Goal: Task Accomplishment & Management: Manage account settings

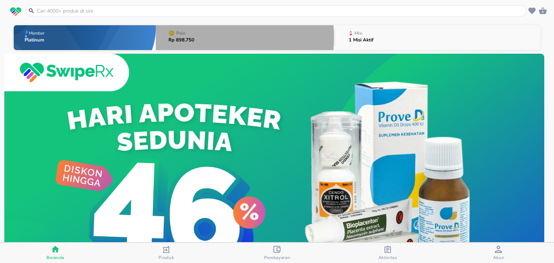
click at [180, 38] on p "Rp 898.750" at bounding box center [181, 40] width 26 height 5
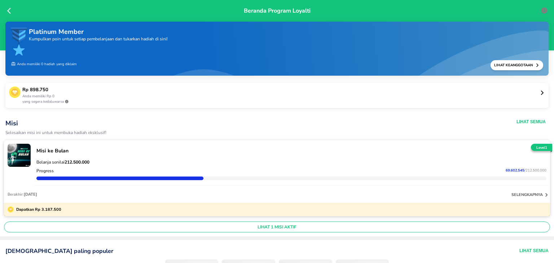
click at [42, 91] on p "Rp 898.750" at bounding box center [280, 90] width 517 height 7
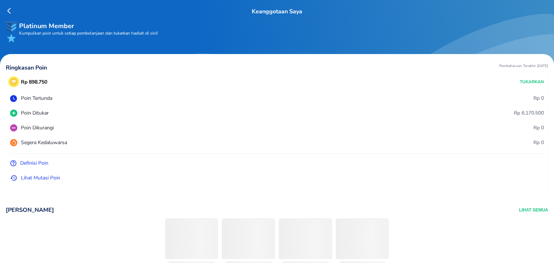
click at [30, 177] on p "Lihat Mutasi Poin" at bounding box center [40, 178] width 39 height 8
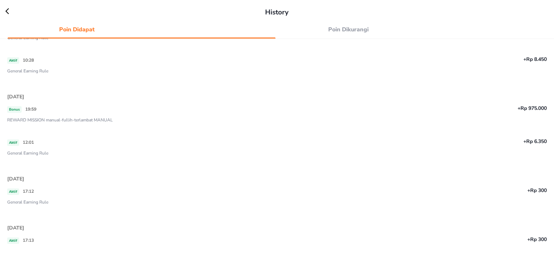
scroll to position [985, 0]
